Goal: Transaction & Acquisition: Purchase product/service

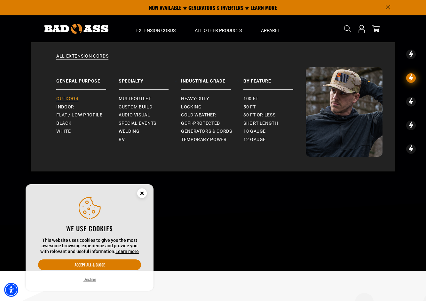
click at [72, 97] on span "Outdoor" at bounding box center [67, 99] width 22 height 6
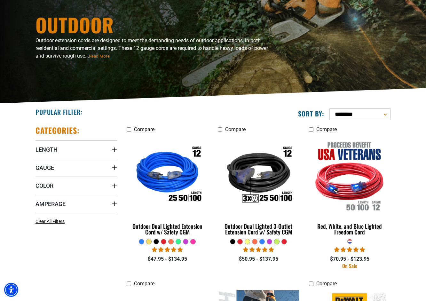
scroll to position [59, 0]
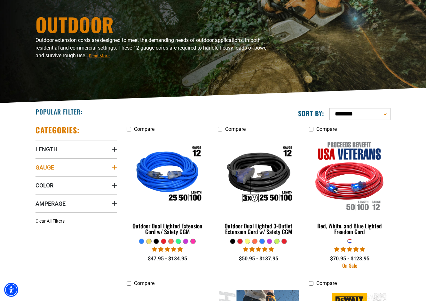
click at [47, 166] on span "Gauge" at bounding box center [45, 167] width 19 height 7
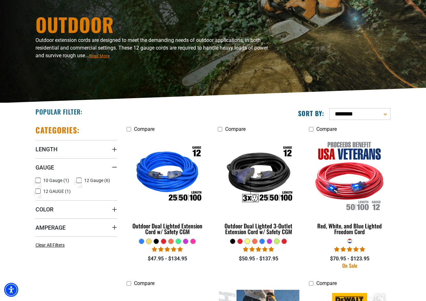
click at [45, 178] on span "10 Gauge (1)" at bounding box center [56, 180] width 26 height 4
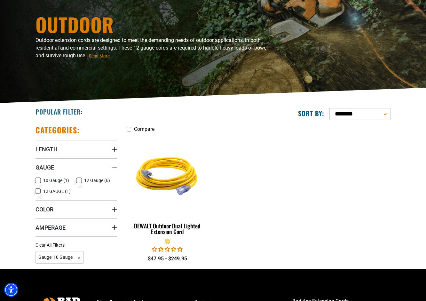
click at [44, 187] on label "12 GAUGE (1) 12 GAUGE (1 product)" at bounding box center [56, 191] width 41 height 8
click at [43, 180] on span "10 Gauge (1)" at bounding box center [56, 180] width 26 height 4
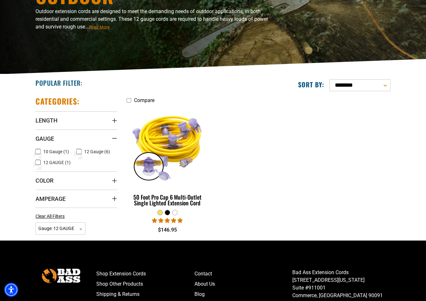
scroll to position [90, 0]
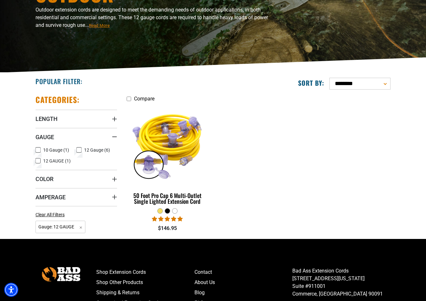
click at [84, 149] on label "12 Gauge (6) 12 Gauge (6 products)" at bounding box center [97, 150] width 41 height 8
click at [51, 159] on span "12 GAUGE (1)" at bounding box center [57, 161] width 28 height 4
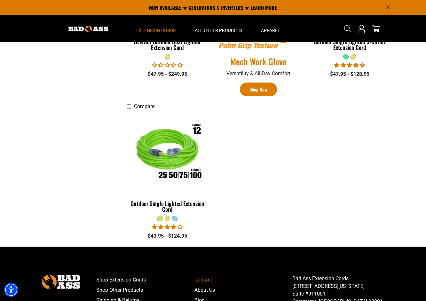
scroll to position [379, 0]
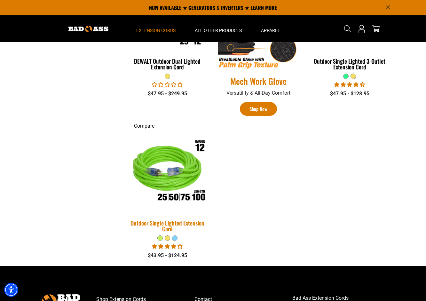
click at [173, 176] on img at bounding box center [168, 173] width 90 height 82
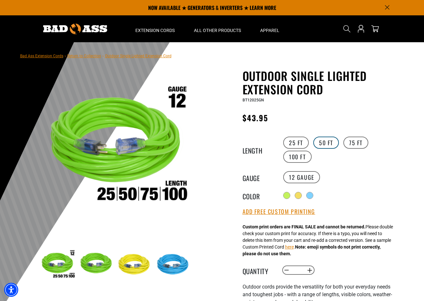
click at [333, 146] on label "50 FT" at bounding box center [326, 143] width 26 height 12
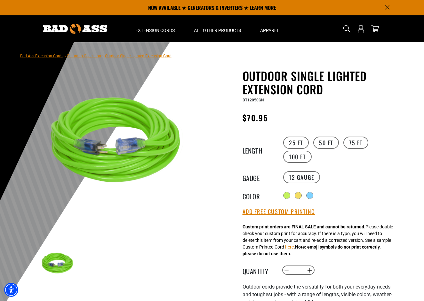
scroll to position [20, 0]
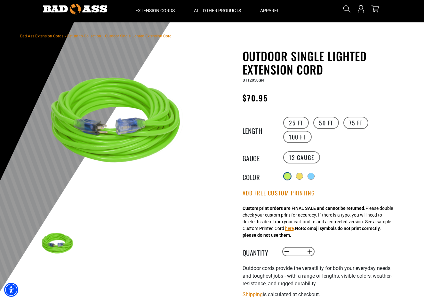
click at [290, 176] on div at bounding box center [287, 176] width 6 height 6
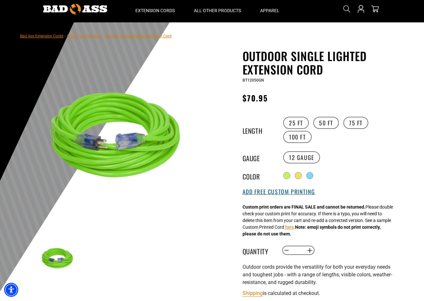
click at [282, 192] on button "Add Free Custom Printing" at bounding box center [279, 192] width 73 height 7
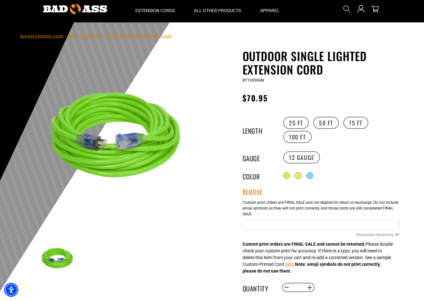
click at [277, 217] on div "Neon Green Cables 80 Characters remaining: / 80" at bounding box center [321, 224] width 157 height 55
click at [268, 226] on input "Neon Green Cables" at bounding box center [321, 225] width 157 height 10
type input "**********"
click at [317, 226] on input "**********" at bounding box center [321, 225] width 157 height 10
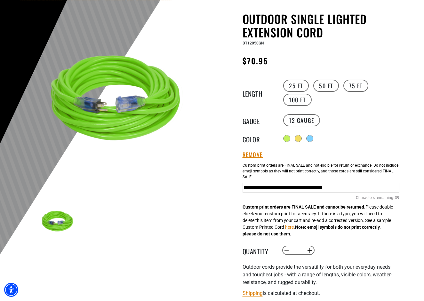
scroll to position [76, 0]
